Goal: Check status: Check status

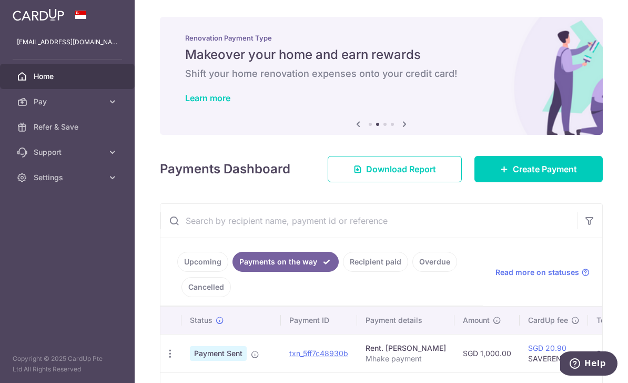
scroll to position [101, 0]
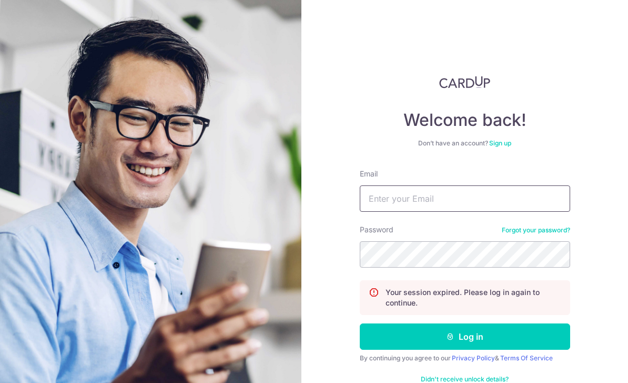
click at [453, 190] on input "Email" at bounding box center [465, 198] width 210 height 26
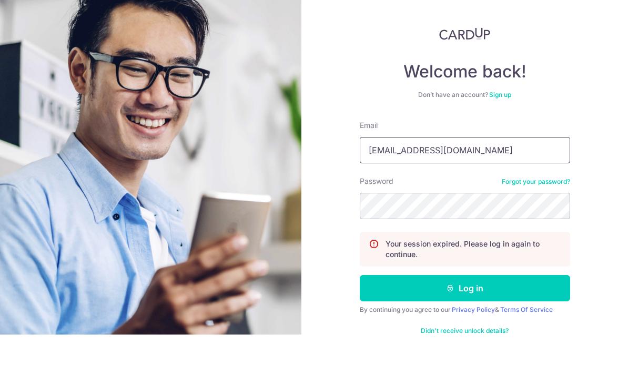
type input "Markkenandmax@gmail.com"
click at [576, 101] on div "Welcome back! Don’t have an account? Sign up Email Markkenandmax@gmail.com Pass…" at bounding box center [465, 191] width 327 height 383
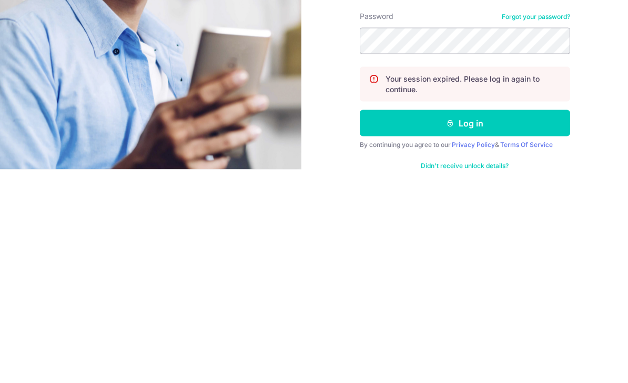
click at [474, 323] on button "Log in" at bounding box center [465, 336] width 210 height 26
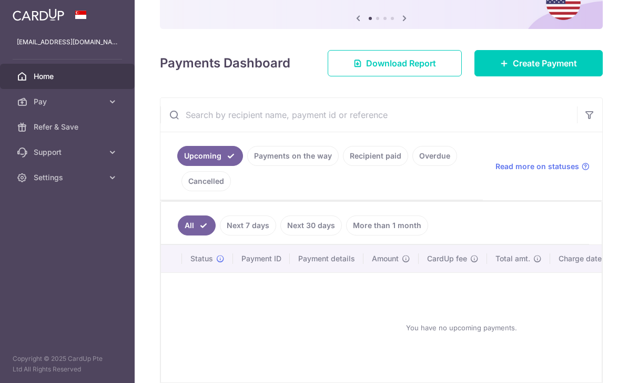
scroll to position [163, 0]
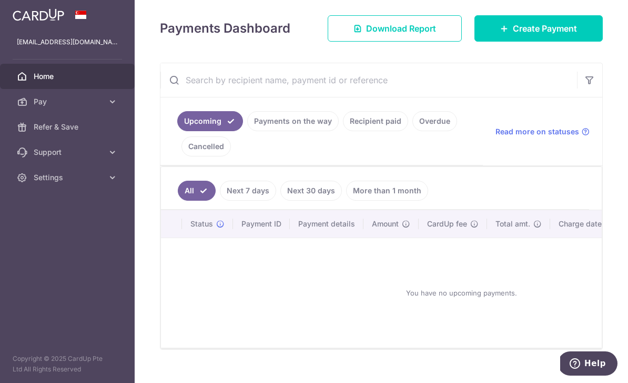
click at [247, 131] on link "Payments on the way" at bounding box center [293, 121] width 92 height 20
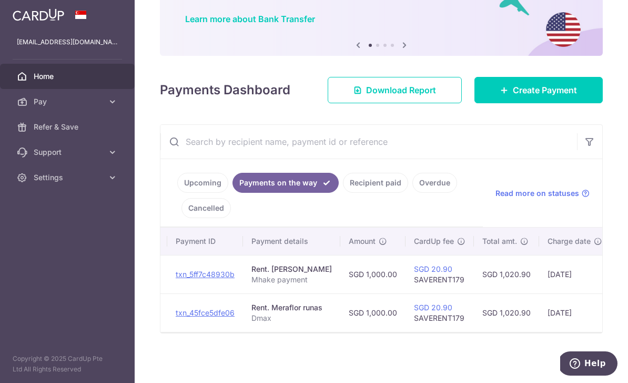
scroll to position [108, 0]
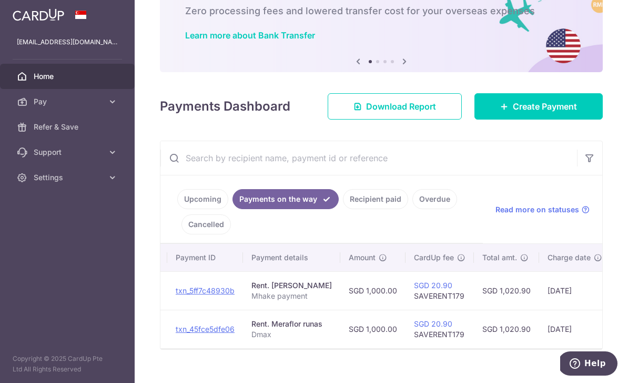
click at [343, 209] on link "Recipient paid" at bounding box center [375, 199] width 65 height 20
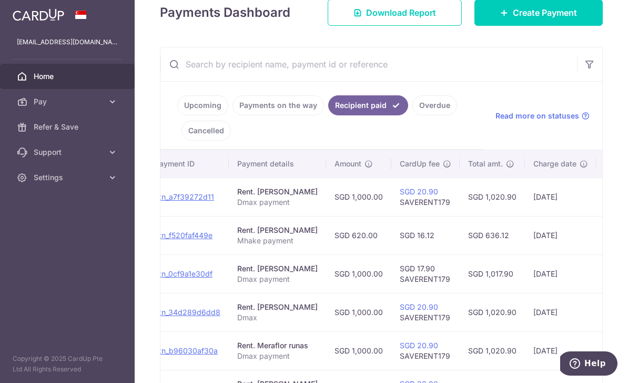
scroll to position [0, 121]
click at [233, 115] on link "Payments on the way" at bounding box center [279, 105] width 92 height 20
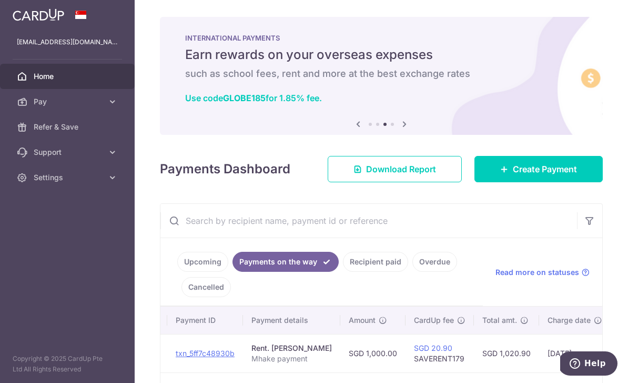
scroll to position [0, 0]
click at [0, 0] on header at bounding box center [0, 0] width 0 height 0
click at [0, 0] on icon "button" at bounding box center [0, 0] width 0 height 0
click at [35, 102] on span "Pay" at bounding box center [68, 101] width 69 height 11
click at [34, 107] on link "Pay" at bounding box center [67, 101] width 135 height 25
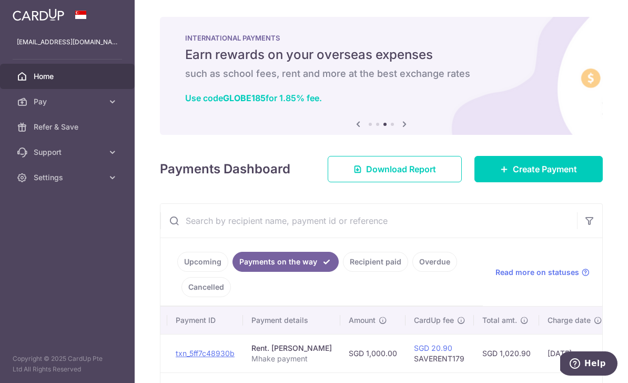
click at [38, 113] on link "Pay" at bounding box center [67, 101] width 135 height 25
click at [36, 104] on span "Pay" at bounding box center [68, 101] width 69 height 11
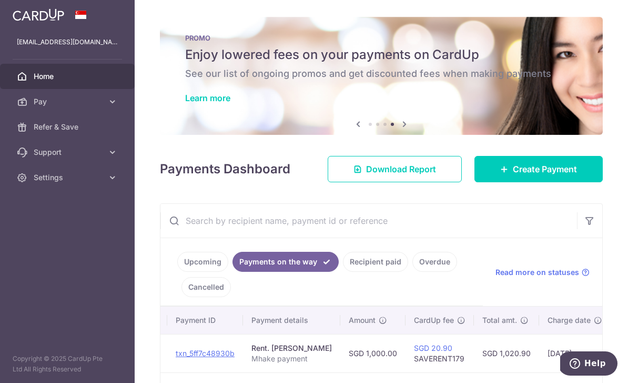
click at [46, 76] on span "Home" at bounding box center [68, 76] width 69 height 11
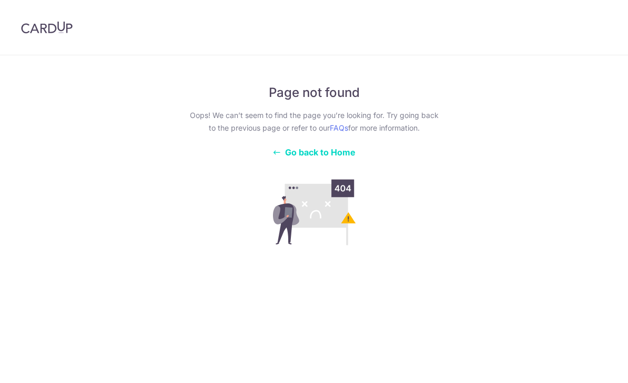
click at [302, 153] on span "Go back to Home" at bounding box center [320, 152] width 71 height 11
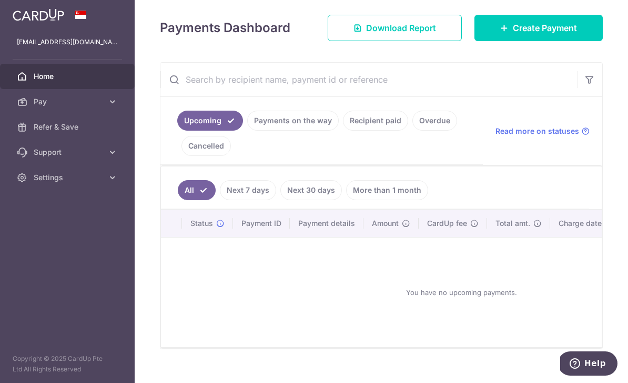
scroll to position [128, 0]
click at [247, 131] on link "Payments on the way" at bounding box center [293, 121] width 92 height 20
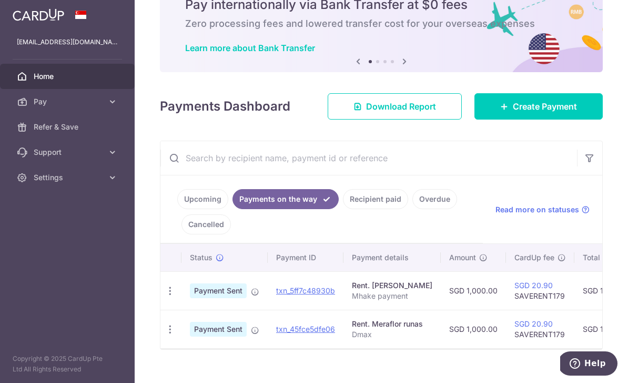
scroll to position [50, 0]
click at [252, 226] on ul "Upcoming Payments on the way Recipient paid Overdue Cancelled" at bounding box center [322, 209] width 323 height 68
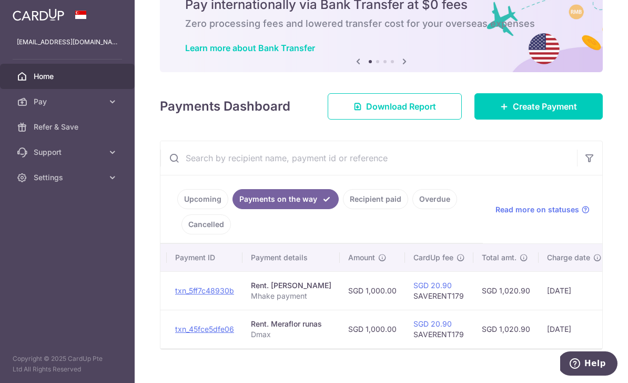
scroll to position [0, 101]
click at [343, 209] on link "Recipient paid" at bounding box center [375, 199] width 65 height 20
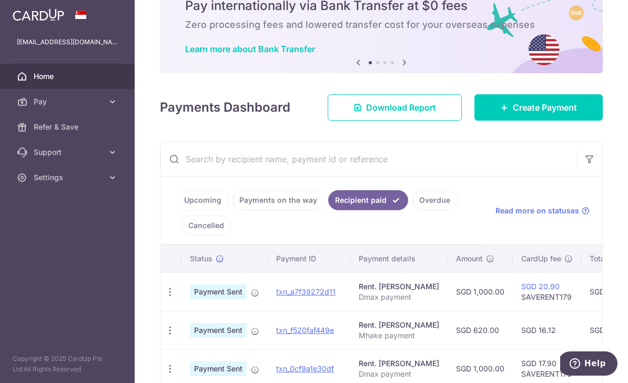
click at [182, 310] on td "Payment Sent" at bounding box center [225, 291] width 86 height 38
click at [165, 336] on icon "button" at bounding box center [170, 330] width 11 height 11
click at [18, 309] on div at bounding box center [314, 191] width 628 height 383
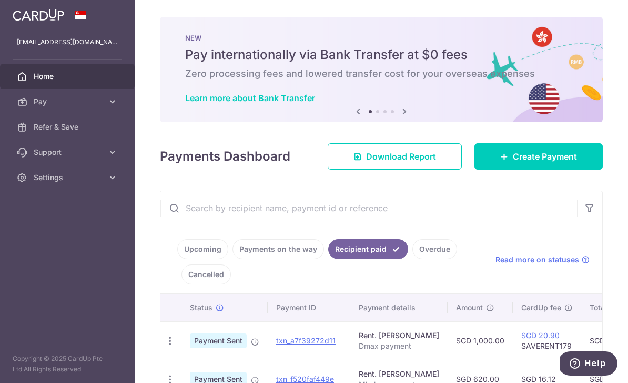
scroll to position [0, 0]
click at [0, 0] on icon "button" at bounding box center [0, 0] width 0 height 0
click at [84, 177] on span "Settings" at bounding box center [68, 177] width 69 height 11
click at [72, 224] on span "Logout" at bounding box center [68, 228] width 69 height 11
